Goal: Check status: Check status

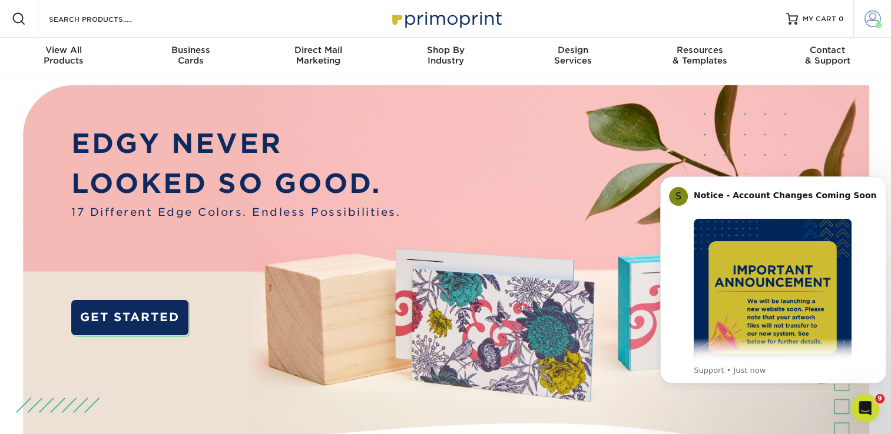
click at [876, 15] on span at bounding box center [872, 19] width 16 height 16
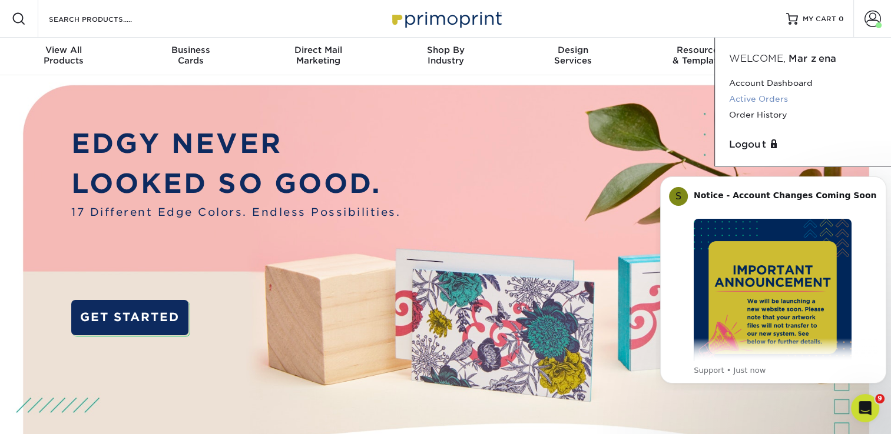
click at [772, 99] on link "Active Orders" at bounding box center [803, 99] width 148 height 16
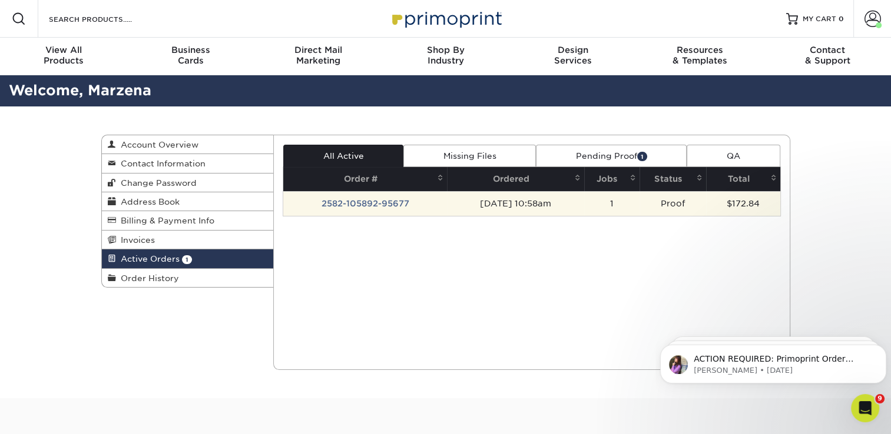
click at [352, 205] on td "2582-105892-95677" at bounding box center [365, 203] width 164 height 25
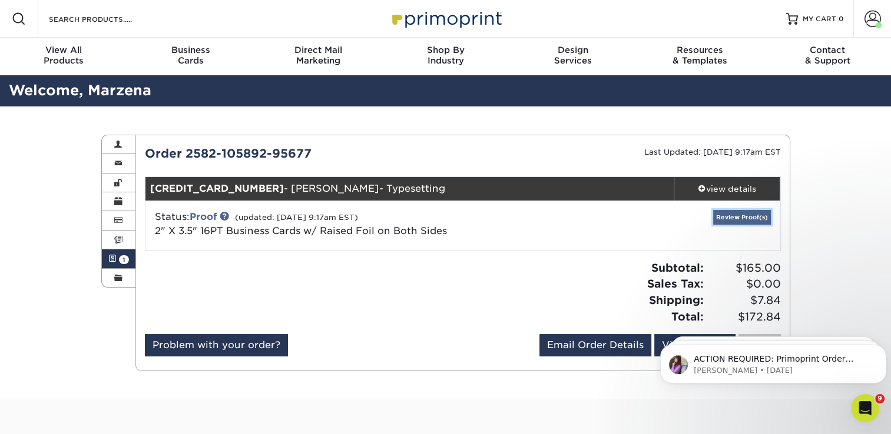
click at [746, 219] on link "Review Proof(s)" at bounding box center [742, 217] width 58 height 15
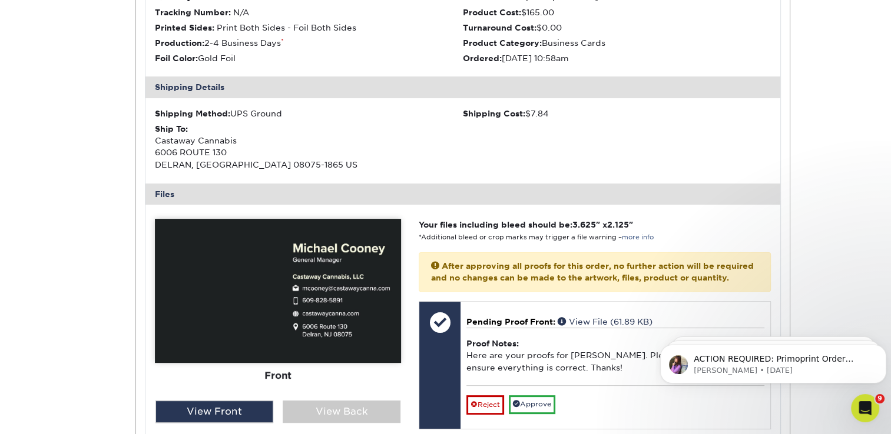
scroll to position [375, 0]
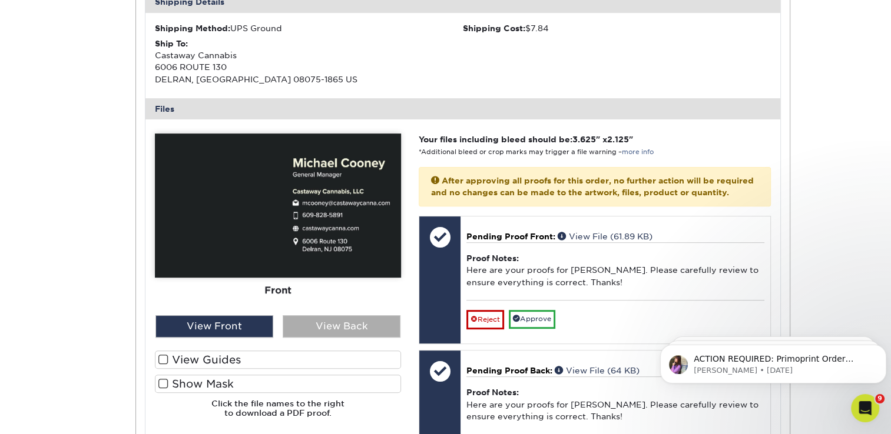
click at [334, 324] on div "View Back" at bounding box center [342, 327] width 118 height 22
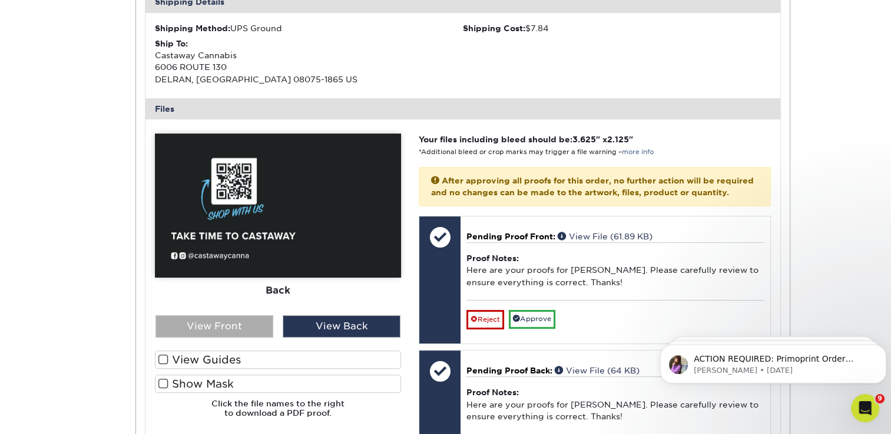
click at [217, 324] on div "View Front" at bounding box center [214, 327] width 118 height 22
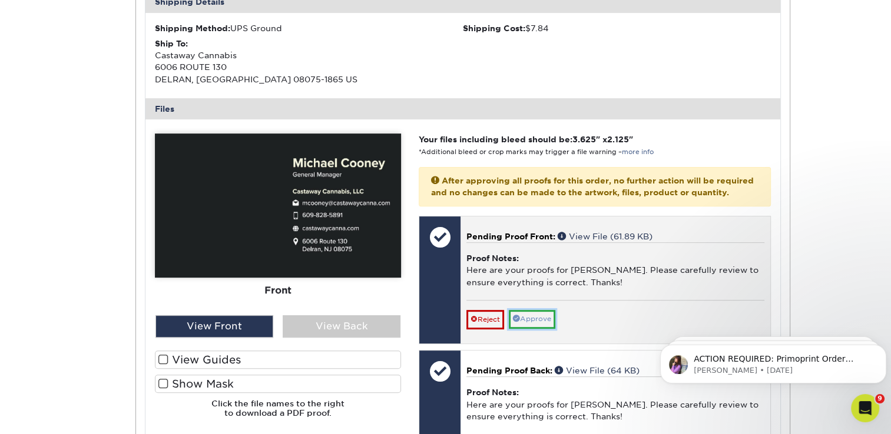
click at [533, 328] on link "Approve" at bounding box center [532, 319] width 47 height 18
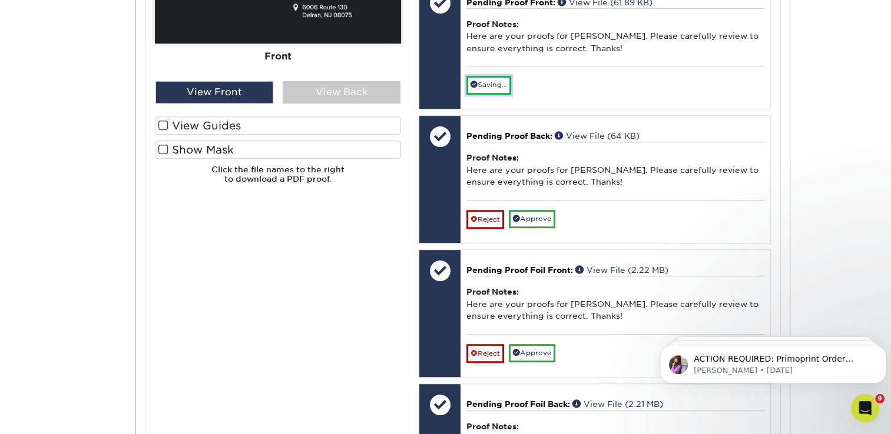
scroll to position [613, 0]
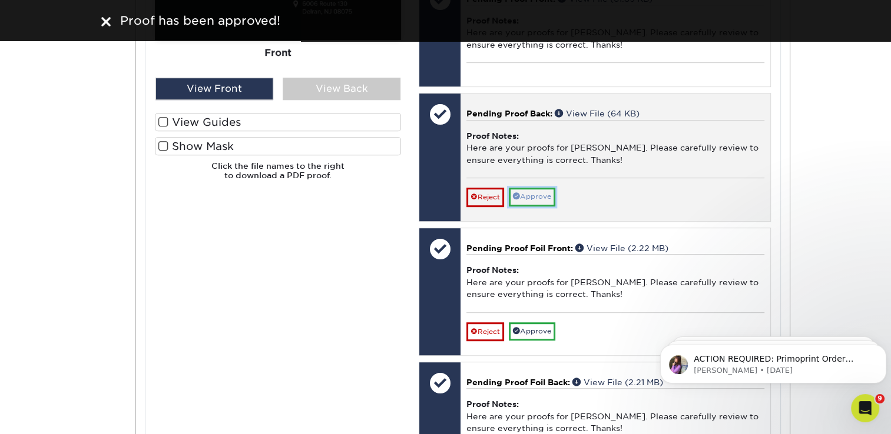
click at [533, 206] on link "Approve" at bounding box center [532, 197] width 47 height 18
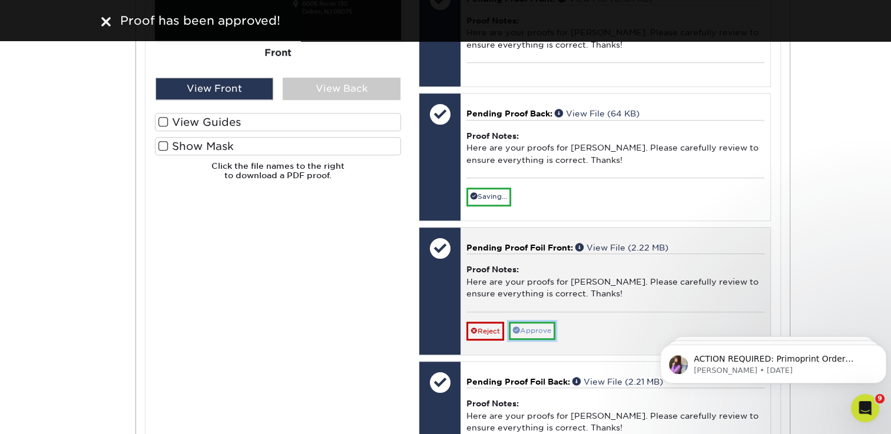
click at [534, 340] on link "Approve" at bounding box center [532, 331] width 47 height 18
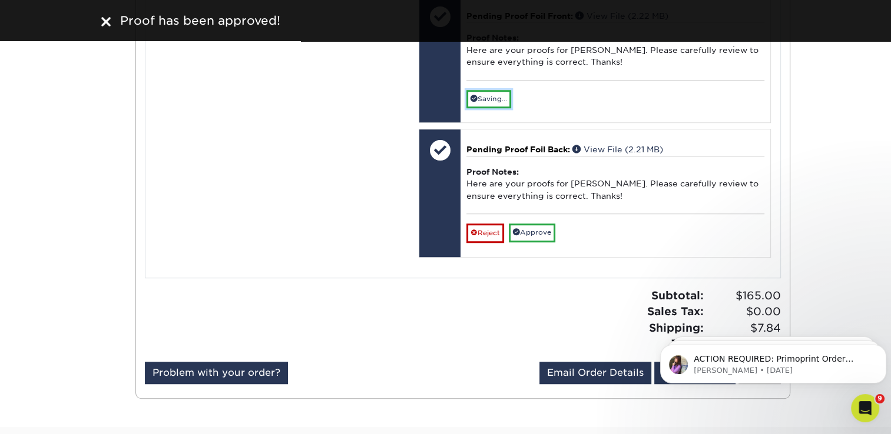
scroll to position [849, 0]
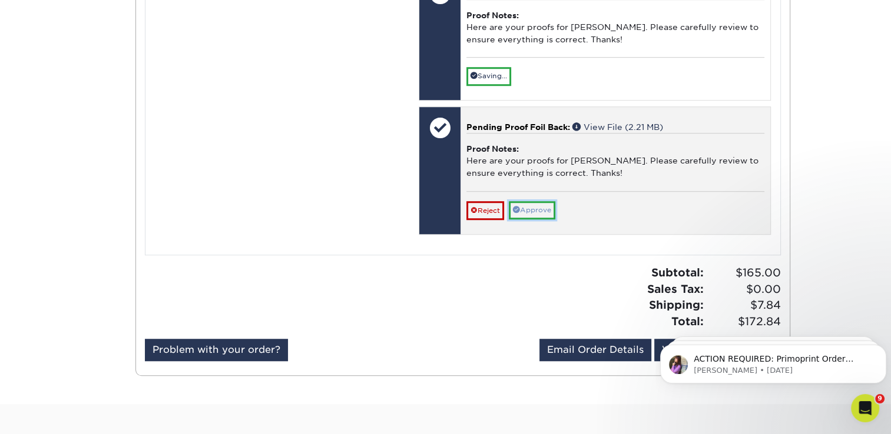
click at [542, 220] on link "Approve" at bounding box center [532, 210] width 47 height 18
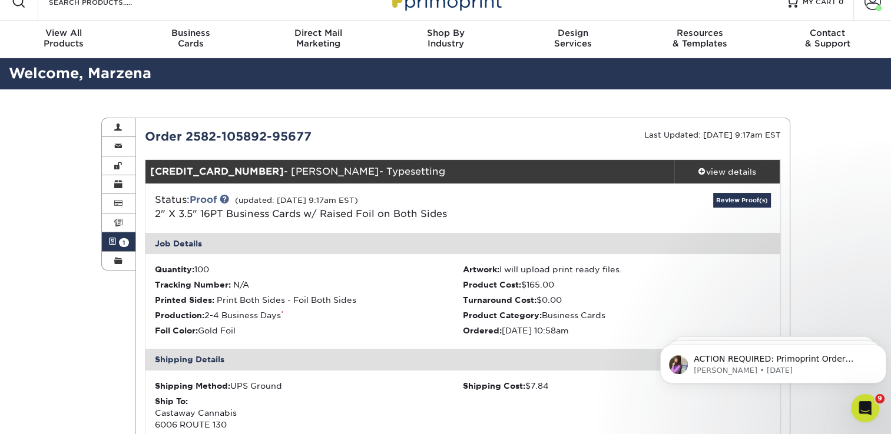
scroll to position [0, 0]
